Goal: Find specific page/section: Find specific page/section

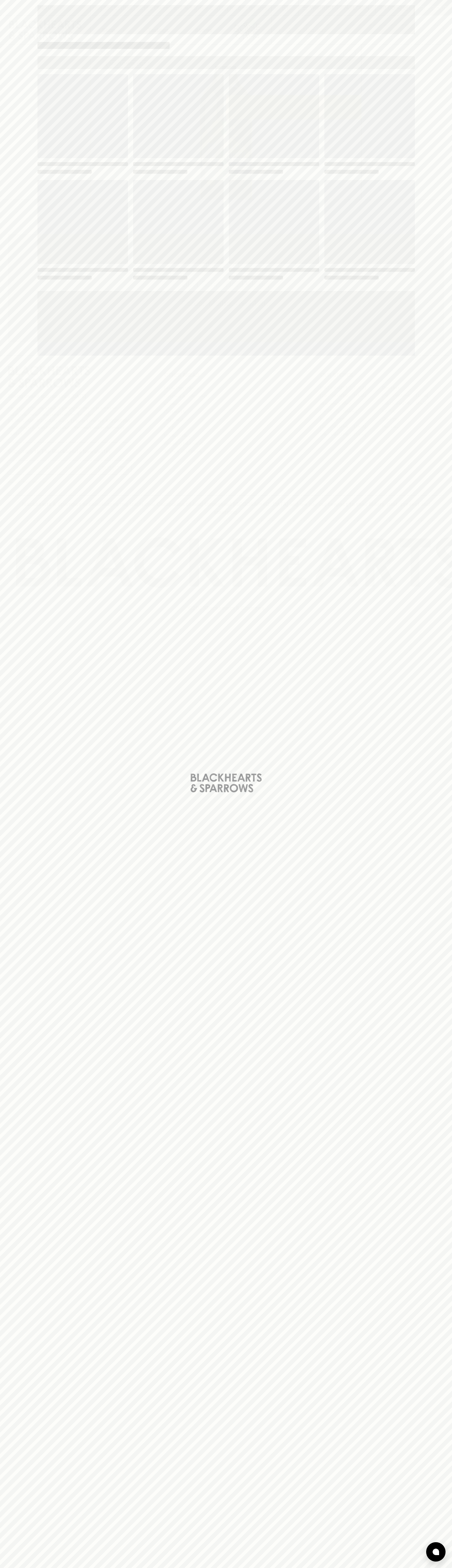
click at [307, 189] on span "Loading" at bounding box center [274, 222] width 90 height 84
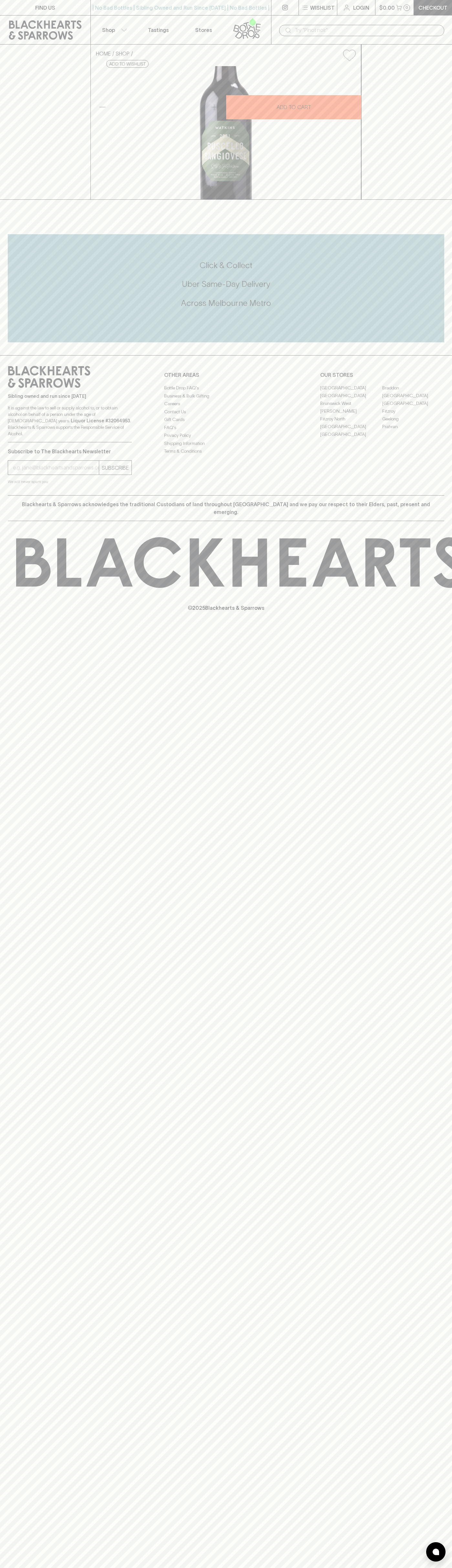
click at [207, 22] on link "Stores" at bounding box center [203, 29] width 45 height 29
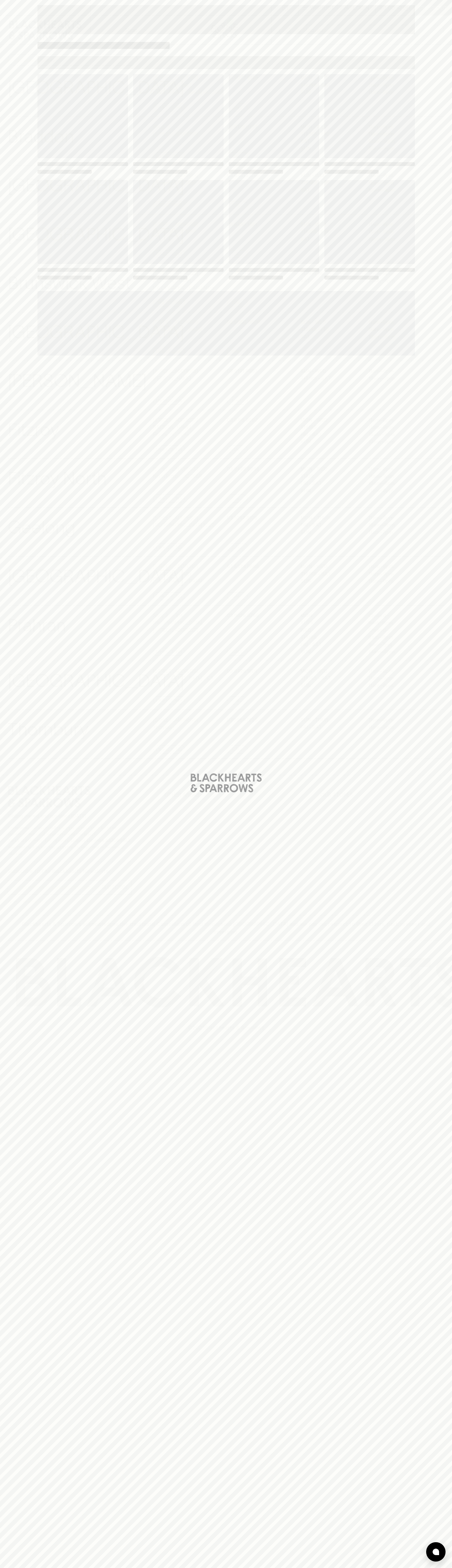
click at [449, 518] on div "Loading" at bounding box center [226, 784] width 452 height 1568
click at [140, 1567] on html "⠀ ⠀ Wishlist Login $0.00 0 Checkout Shop ​ ​ [GEOGRAPHIC_DATA] View Store Detai…" at bounding box center [226, 784] width 452 height 1568
click at [4, 1567] on html "⠀ ⠀ Wishlist Login $0.00 0 Checkout Shop ​ ​ [GEOGRAPHIC_DATA] View Store Detai…" at bounding box center [226, 784] width 452 height 1568
